Goal: Find specific page/section: Find specific page/section

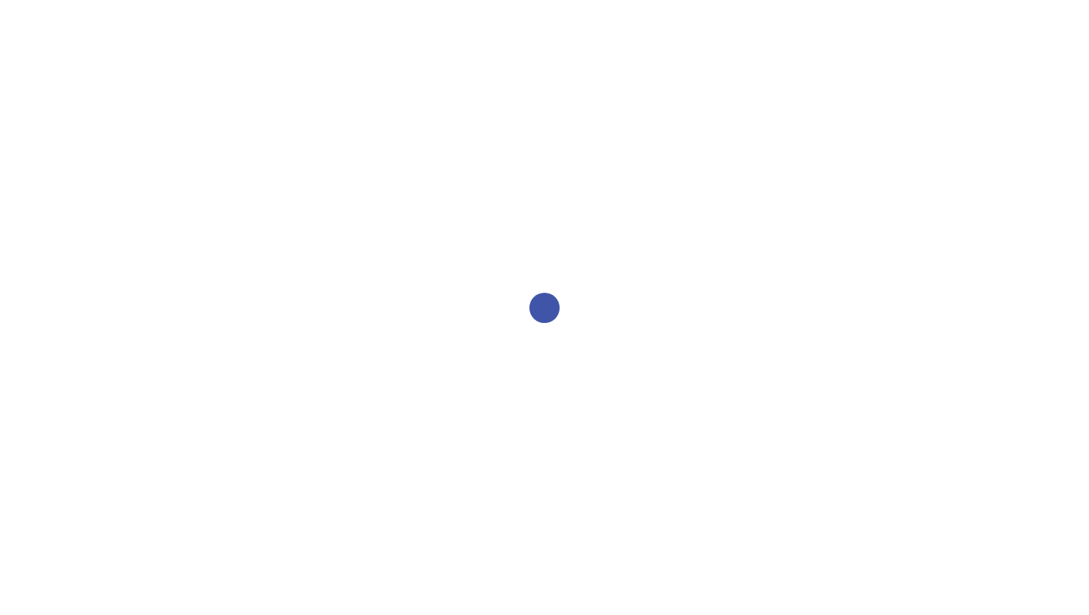
select select "2bed604d-1099-4043-b1bc-2365e8740244"
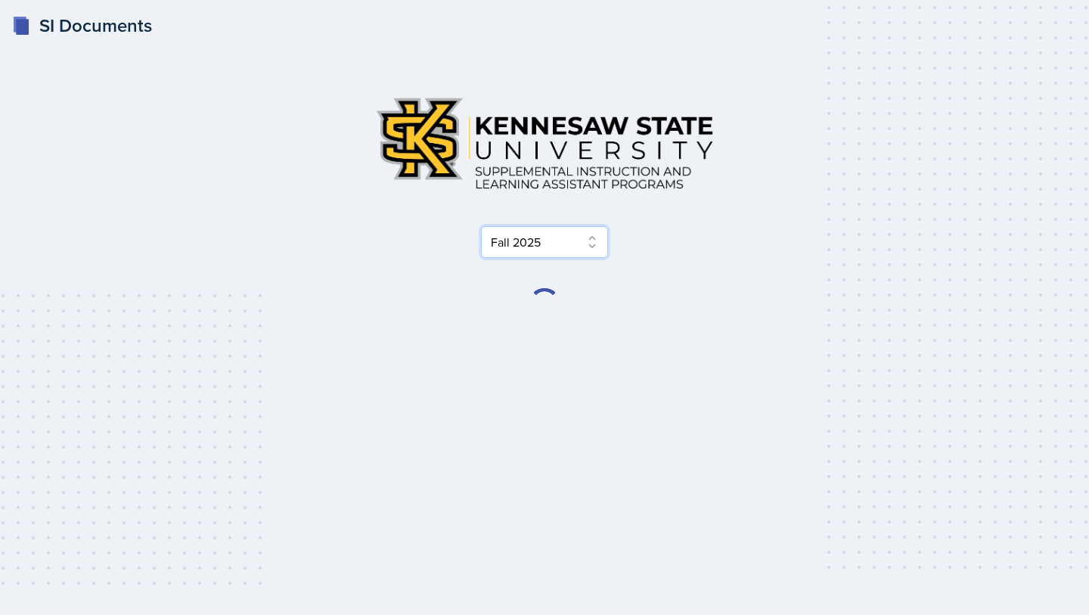
click at [553, 251] on select "Select Semester Fall 2025 Summer 2025 Spring 2025 Fall 2024 Summer 2024 Spring …" at bounding box center [544, 242] width 127 height 32
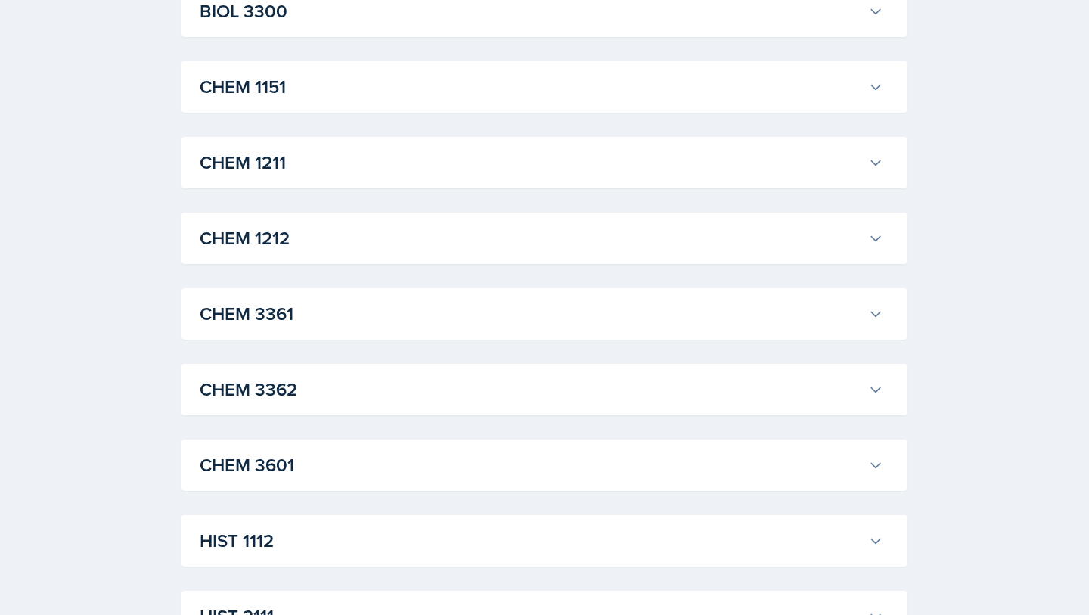
scroll to position [682, 0]
click at [835, 255] on div "CHEM 1212 Rachel Cochran Professor: Kimberly Kammerdiener Export to Google Cale…" at bounding box center [544, 236] width 726 height 51
click at [897, 240] on div "CHEM 1212 Rachel Cochran Professor: Kimberly Kammerdiener Export to Google Cale…" at bounding box center [544, 236] width 726 height 51
click at [866, 238] on button "CHEM 1212" at bounding box center [542, 236] width 690 height 33
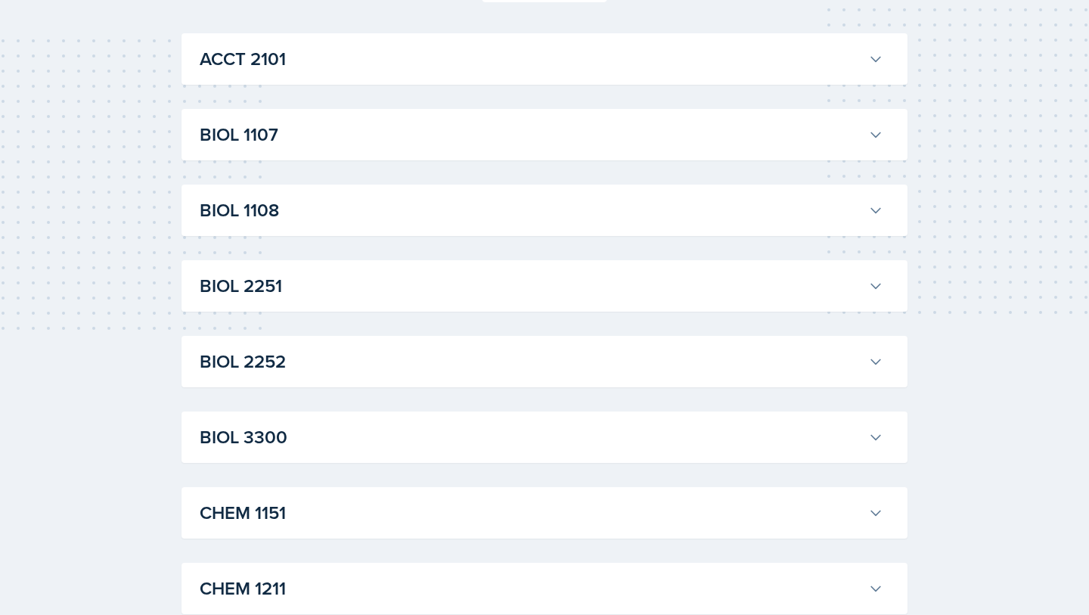
scroll to position [0, 0]
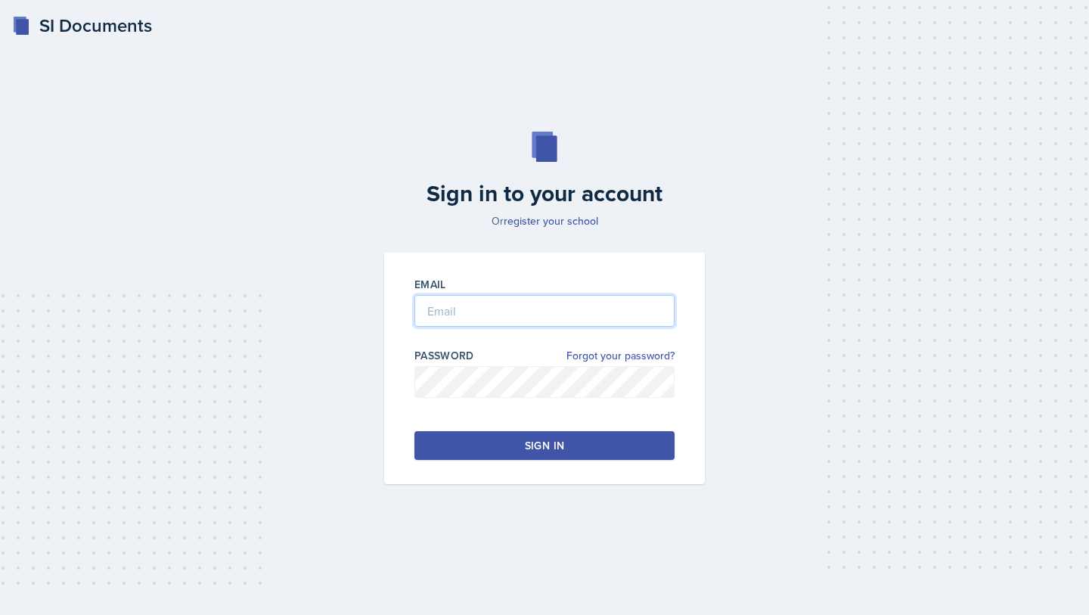
type input "gluu@students.kennesaw.edu"
click at [512, 438] on button "Sign in" at bounding box center [544, 445] width 260 height 29
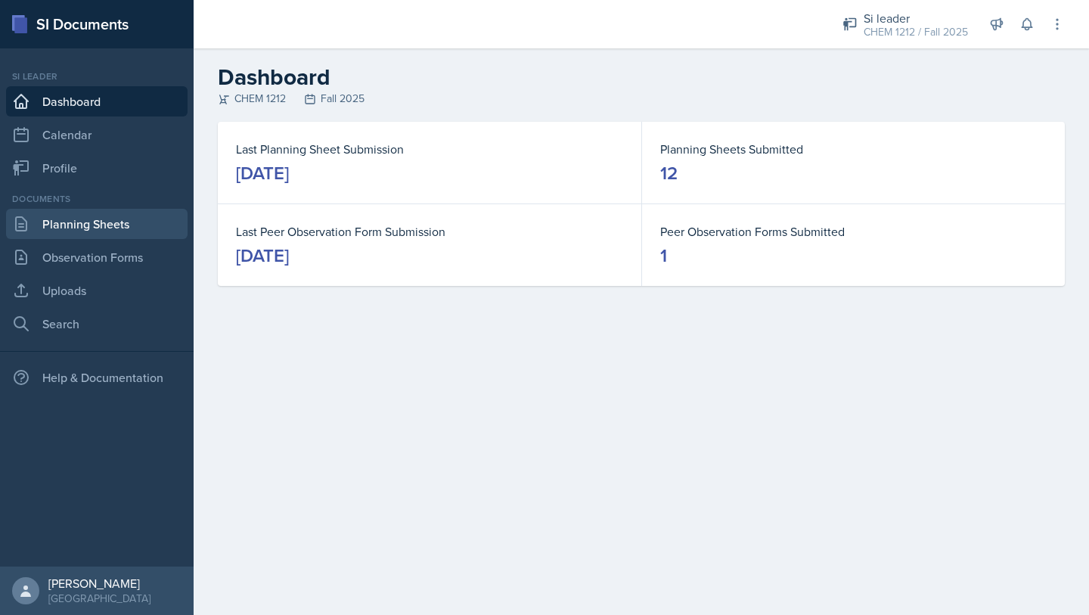
click at [93, 225] on link "Planning Sheets" at bounding box center [96, 224] width 181 height 30
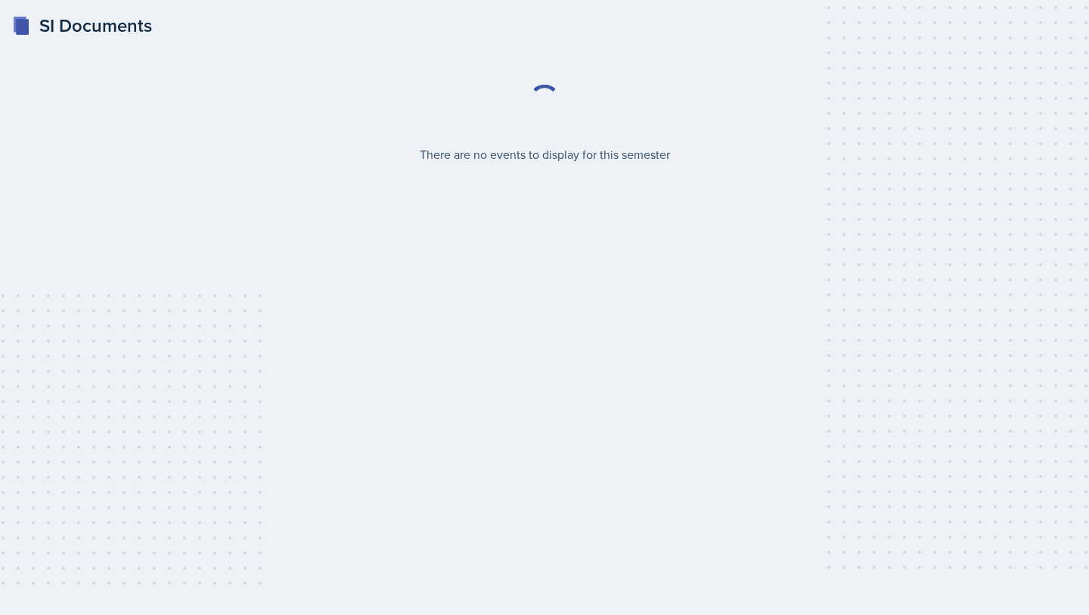
select select "2bed604d-1099-4043-b1bc-2365e8740244"
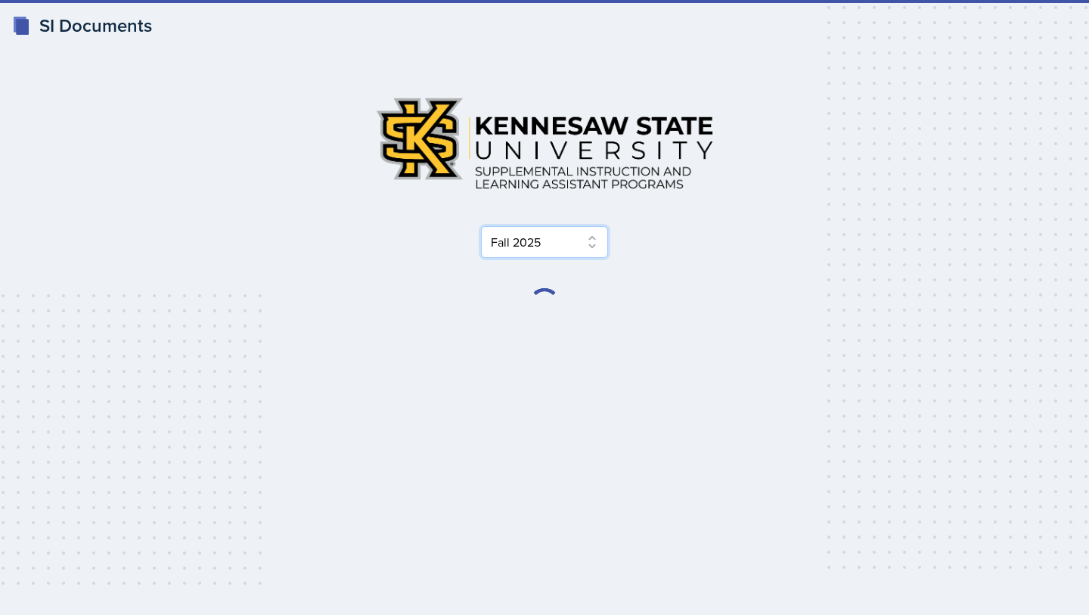
click at [530, 227] on select "Select Semester Fall 2025 Summer 2025 Spring 2025 Fall 2024 Summer 2024 Spring …" at bounding box center [544, 242] width 127 height 32
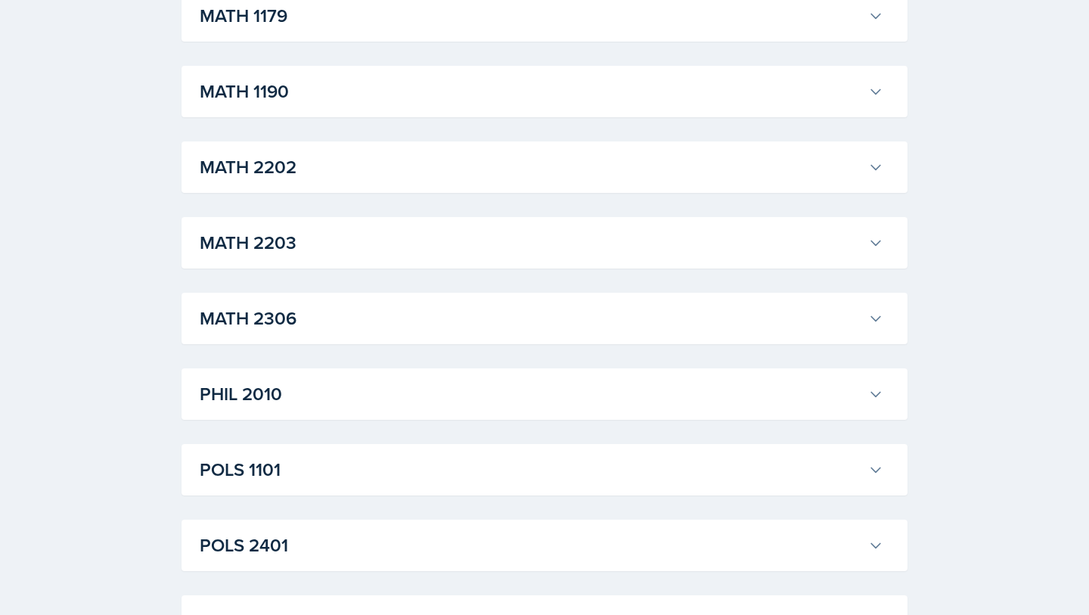
scroll to position [1667, 0]
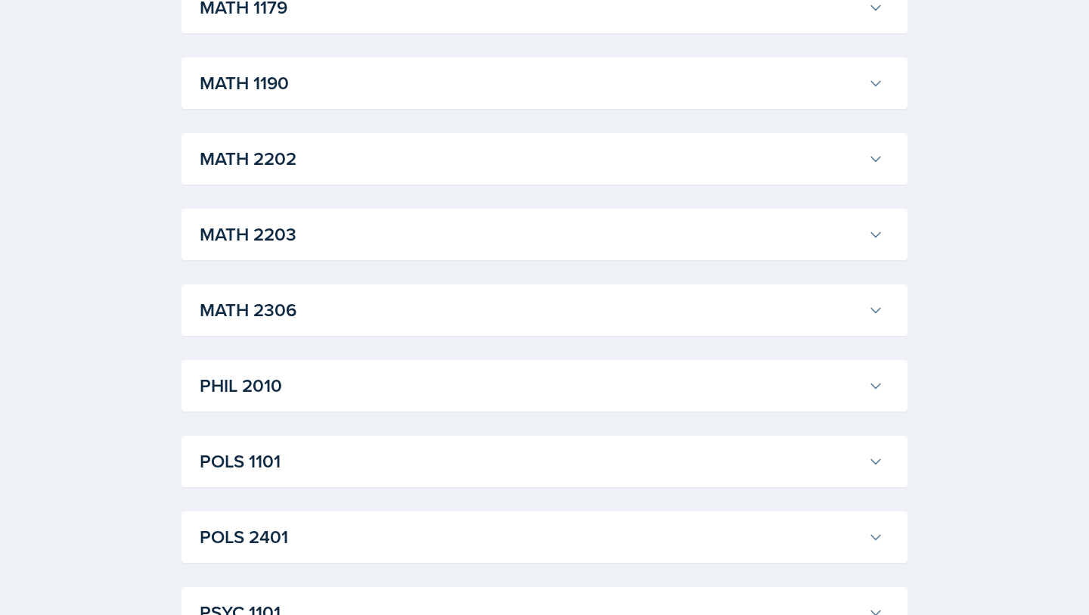
click at [438, 399] on button "PHIL 2010" at bounding box center [542, 385] width 690 height 33
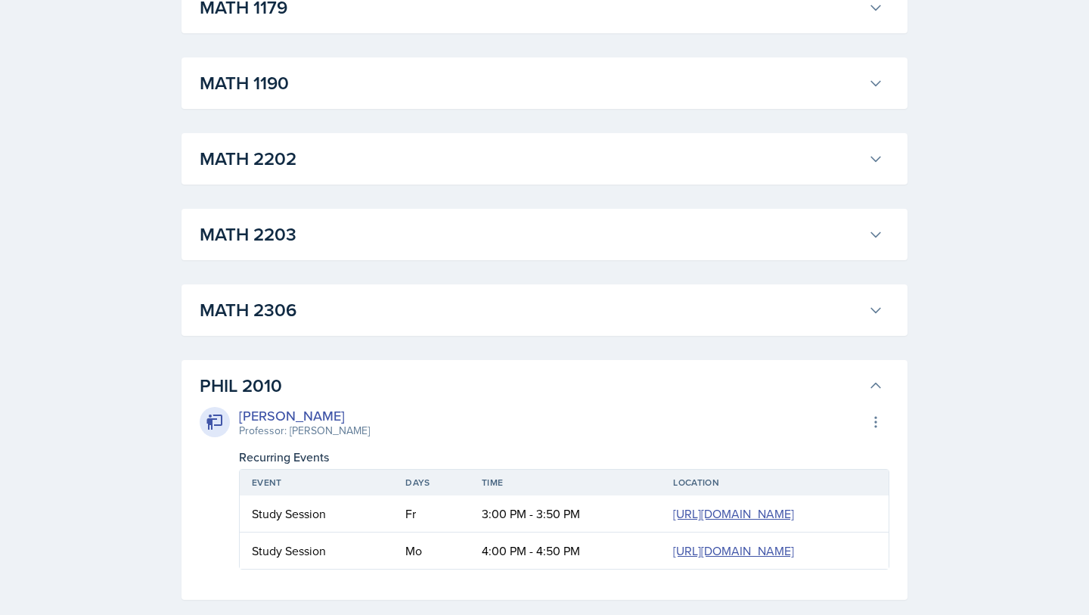
click at [450, 387] on h3 "PHIL 2010" at bounding box center [531, 385] width 662 height 27
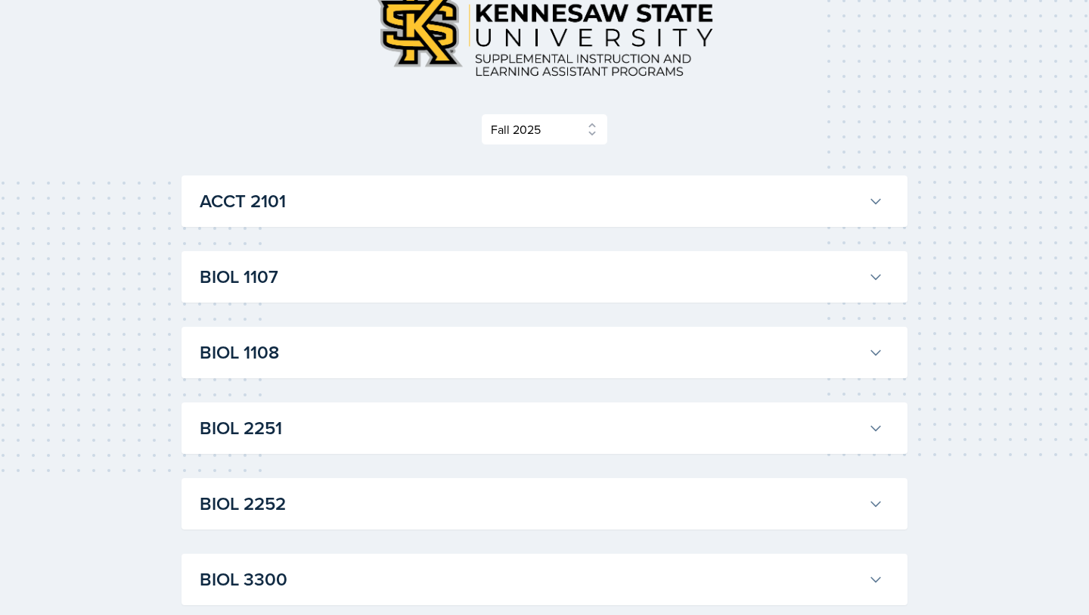
scroll to position [0, 0]
